Goal: Information Seeking & Learning: Find specific fact

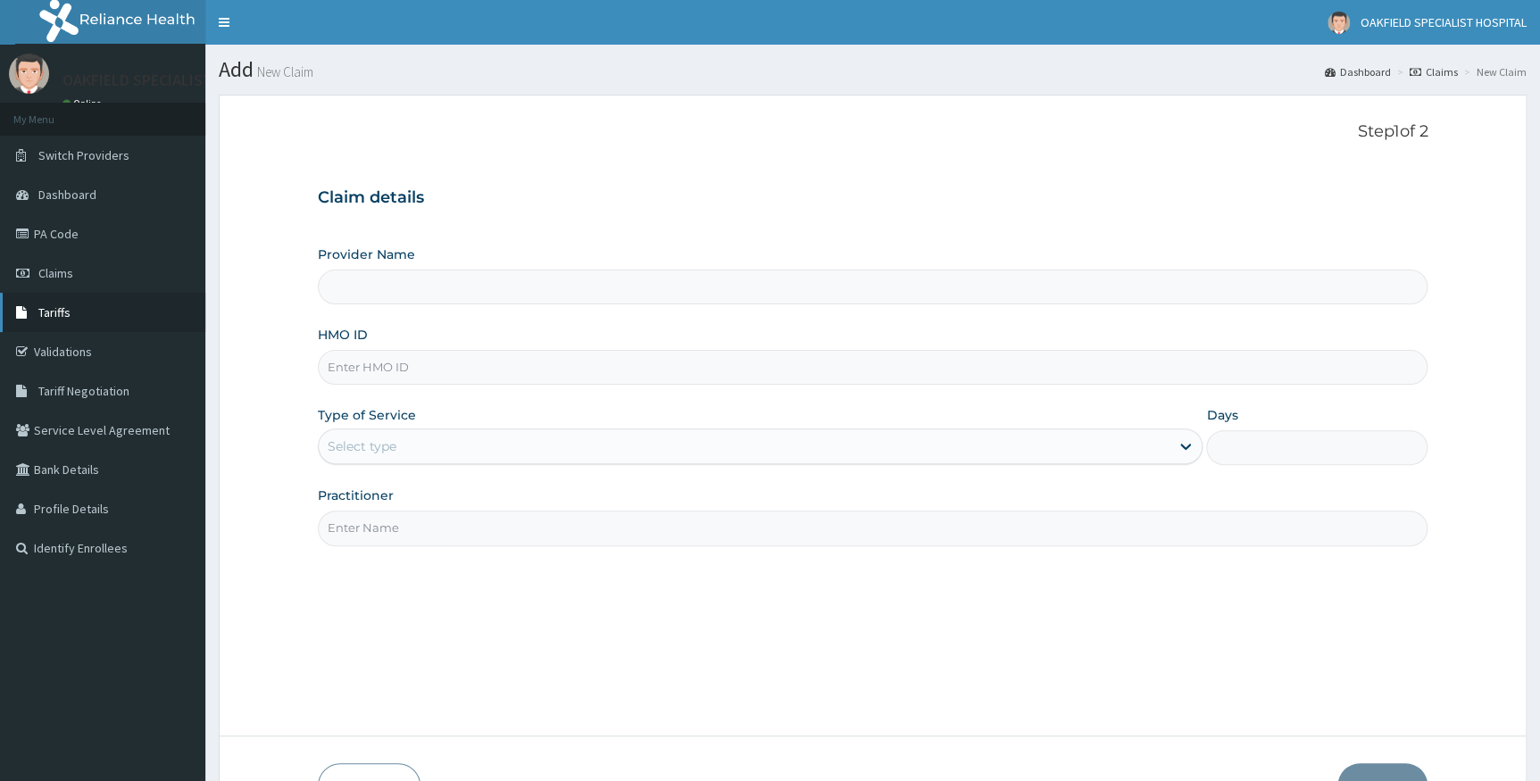
click at [58, 303] on link "Tariffs" at bounding box center [102, 312] width 205 height 39
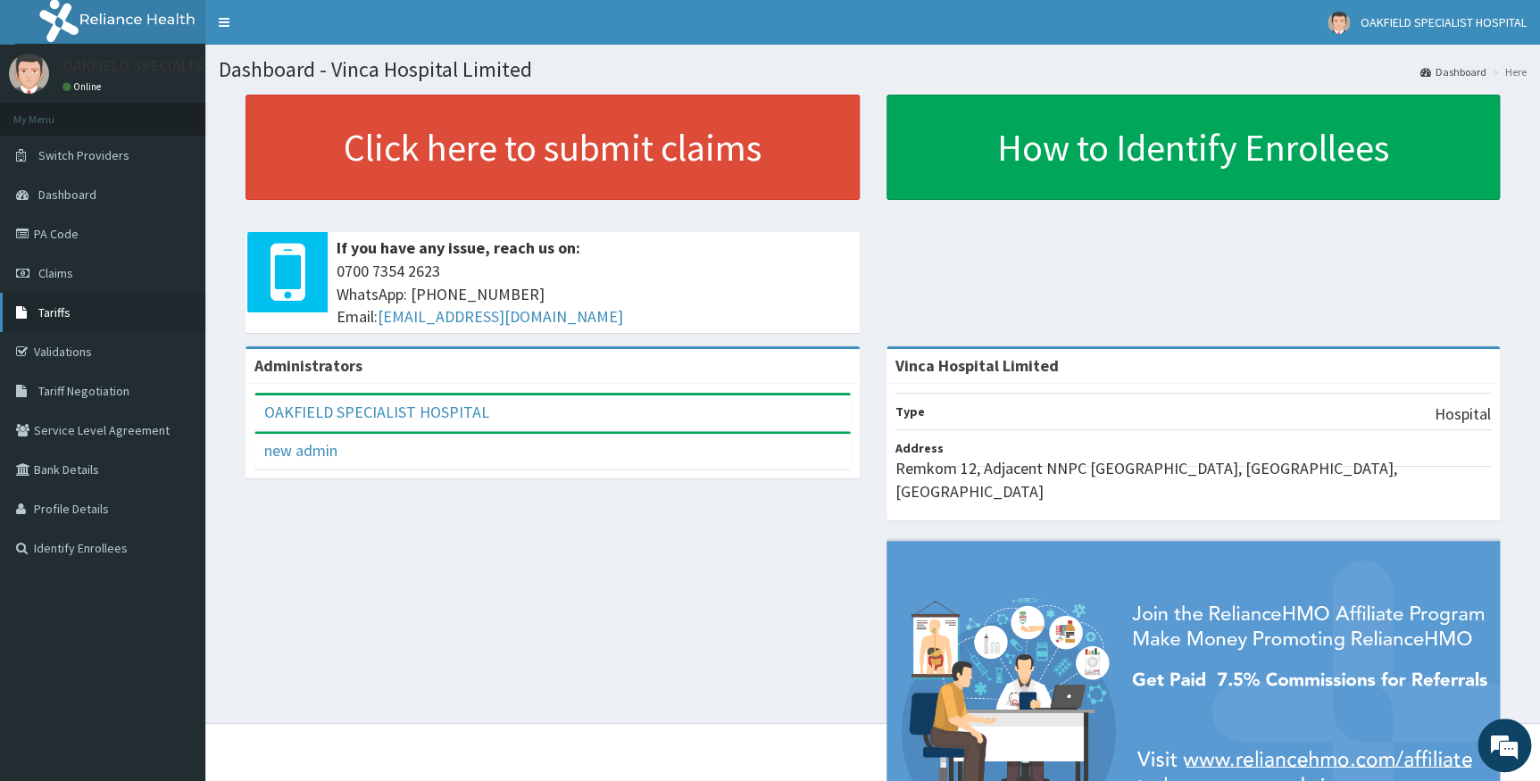
click at [36, 304] on link "Tariffs" at bounding box center [102, 312] width 205 height 39
click at [59, 236] on link "PA Code" at bounding box center [102, 233] width 205 height 39
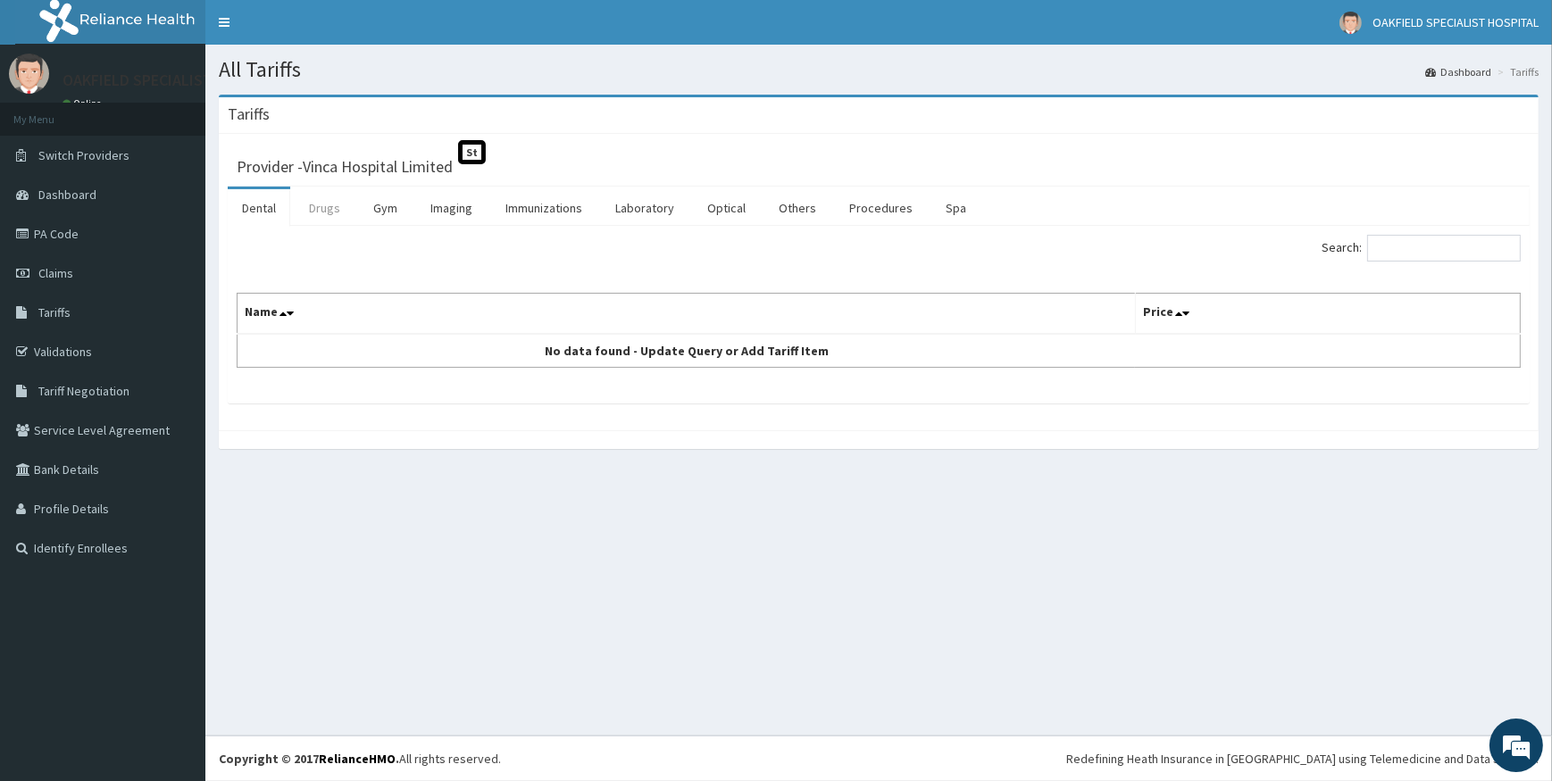
click at [316, 191] on link "Drugs" at bounding box center [325, 208] width 60 height 38
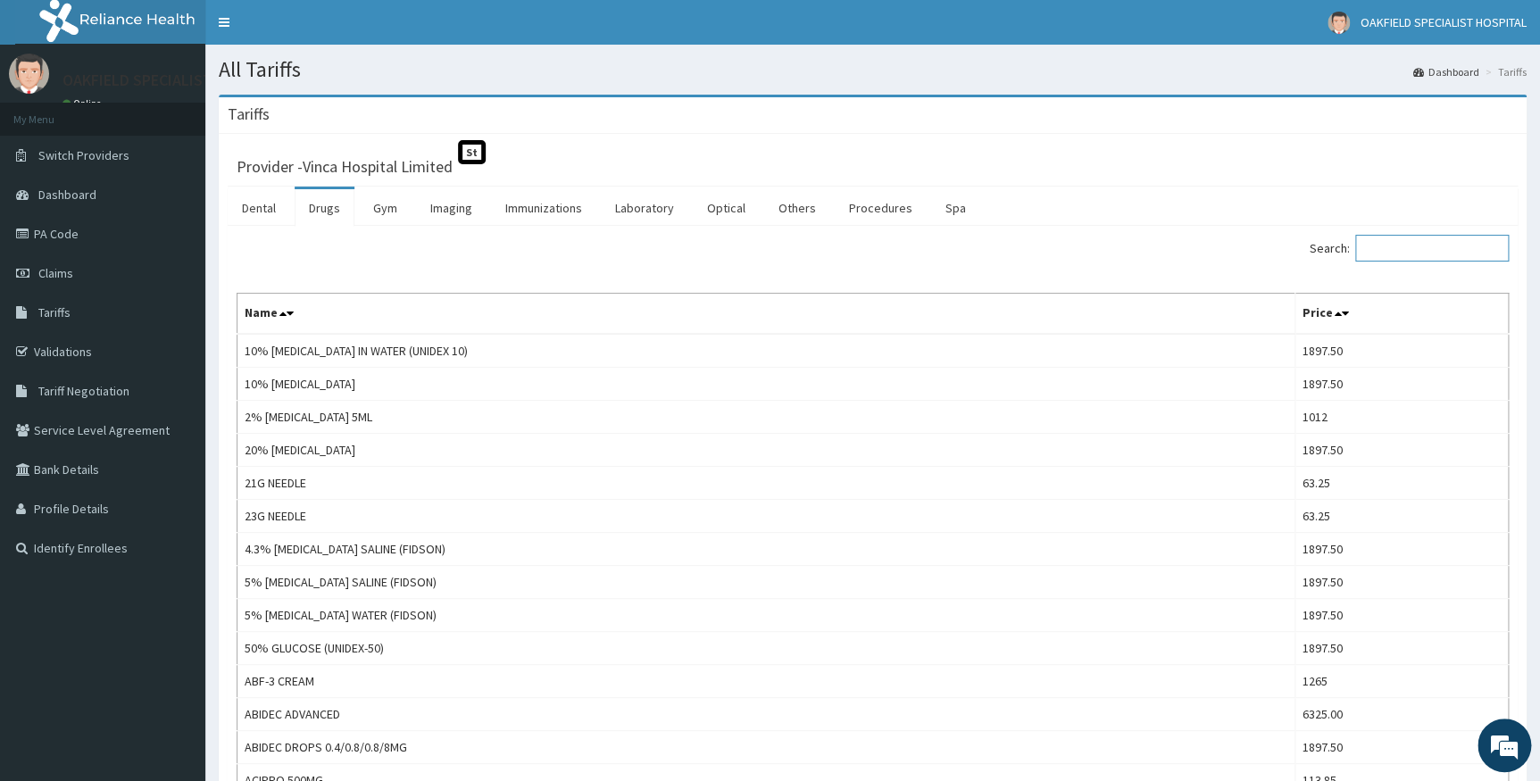
click at [1456, 248] on input "Search:" at bounding box center [1432, 248] width 154 height 27
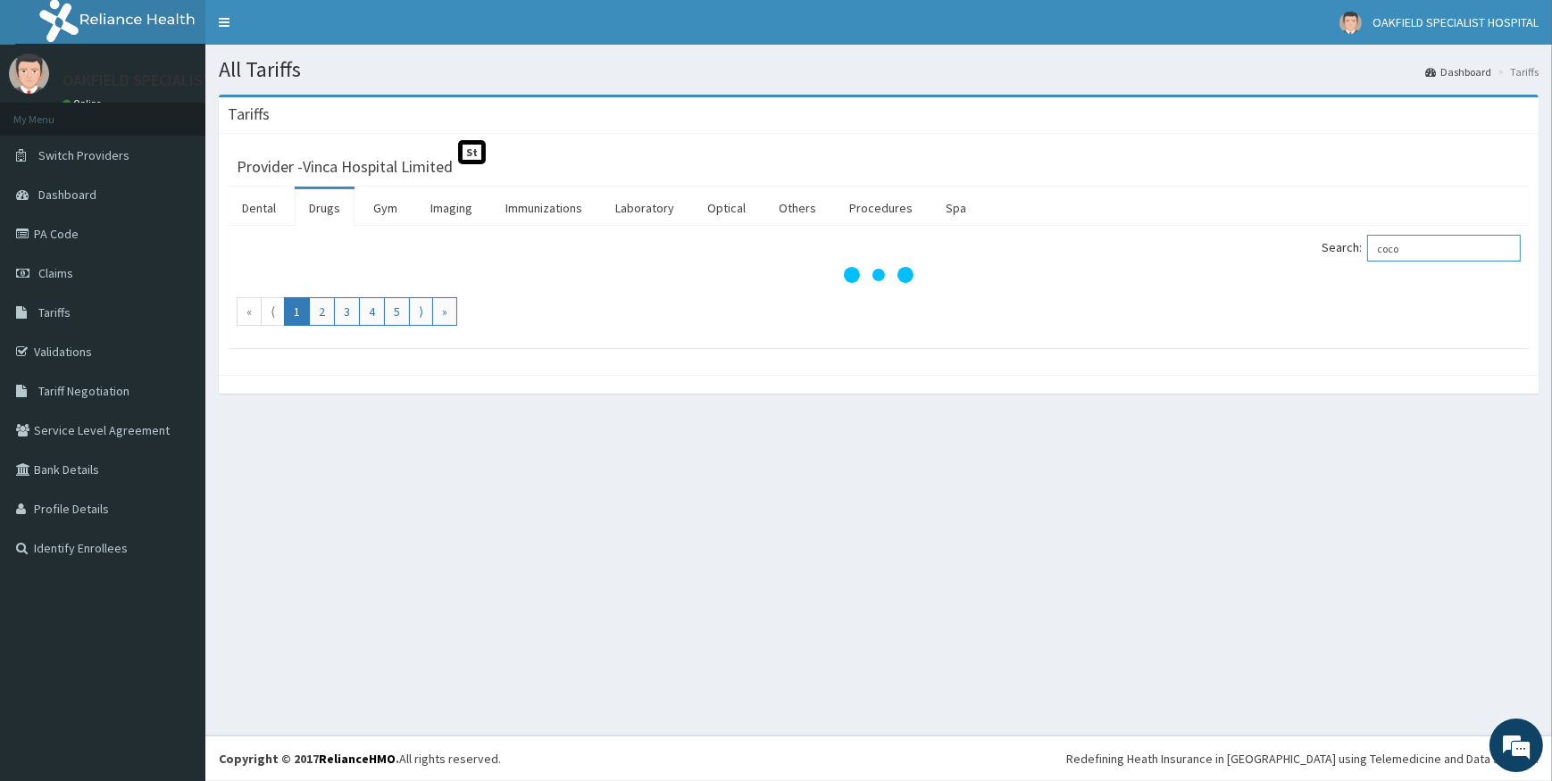
type input "coco"
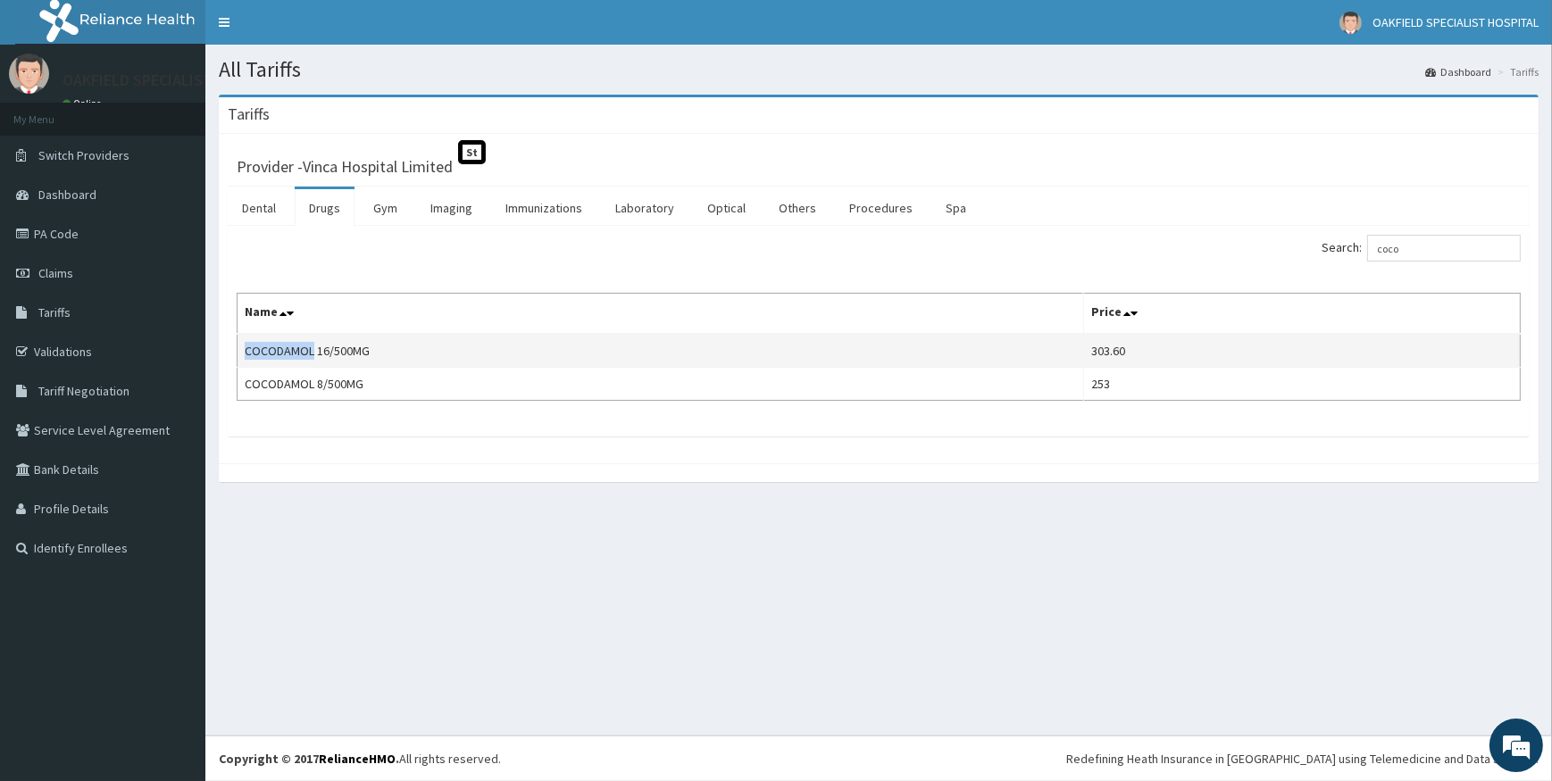
drag, startPoint x: 245, startPoint y: 348, endPoint x: 311, endPoint y: 350, distance: 66.1
click at [311, 350] on td "COCODAMOL 16/500MG" at bounding box center [661, 351] width 846 height 34
copy td "COCODAMOL"
